Goal: Use online tool/utility: Utilize a website feature to perform a specific function

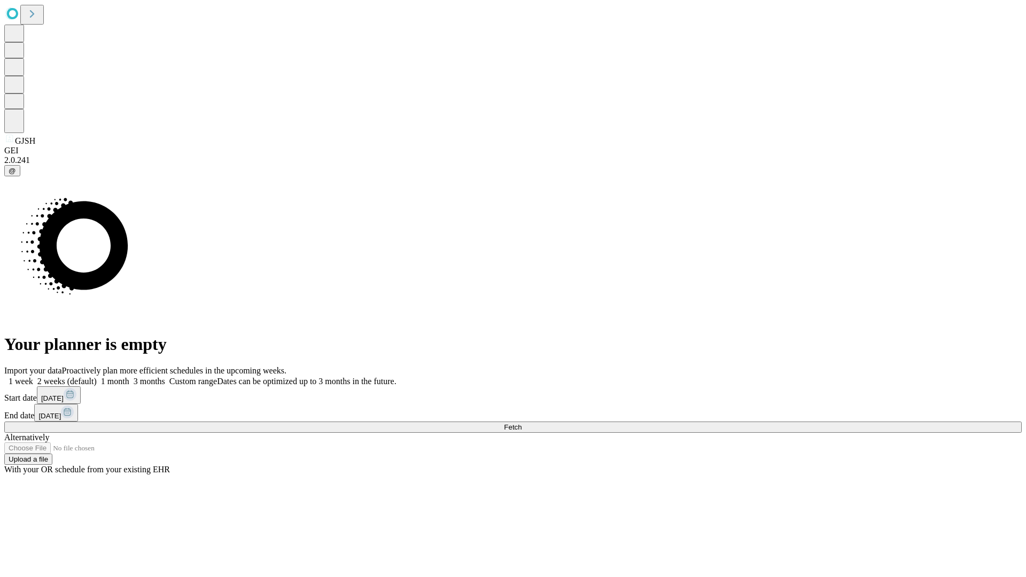
click at [521, 423] on span "Fetch" at bounding box center [513, 427] width 18 height 8
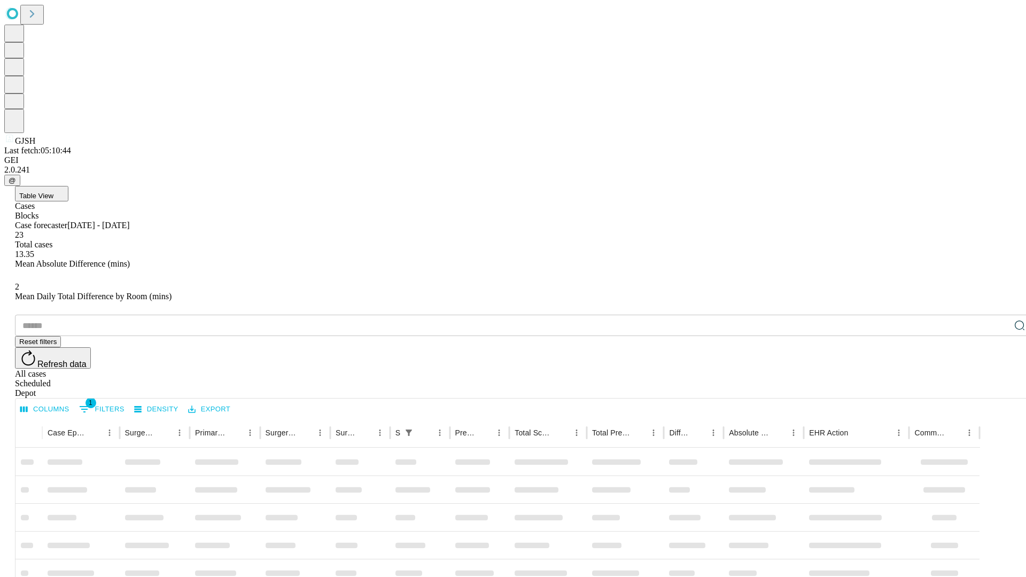
click at [53, 192] on span "Table View" at bounding box center [36, 196] width 34 height 8
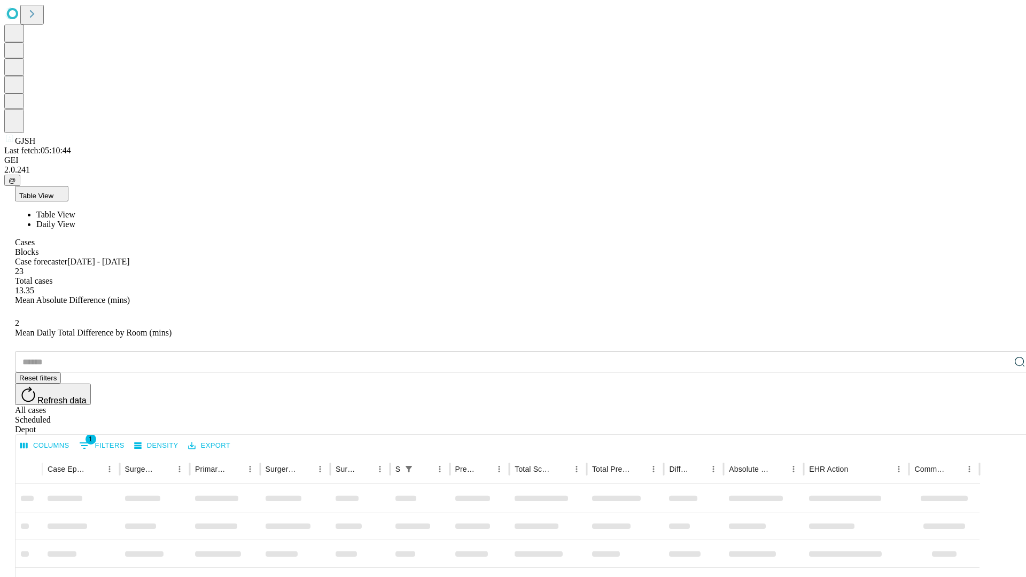
click at [75, 220] on span "Daily View" at bounding box center [55, 224] width 39 height 9
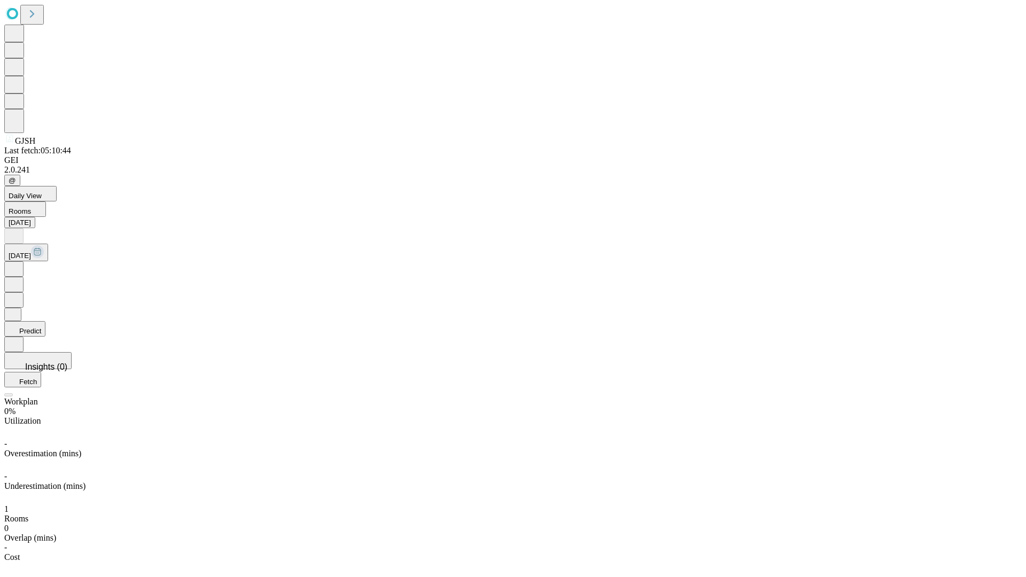
click at [45, 321] on button "Predict" at bounding box center [24, 328] width 41 height 15
